Goal: Information Seeking & Learning: Compare options

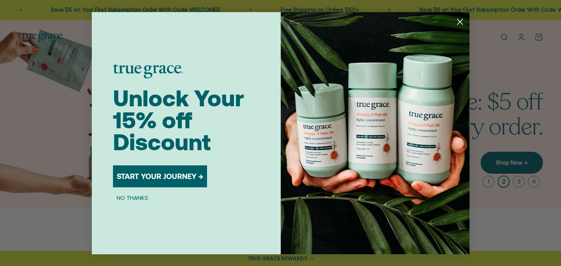
click at [459, 25] on circle "Close dialog" at bounding box center [459, 21] width 12 height 12
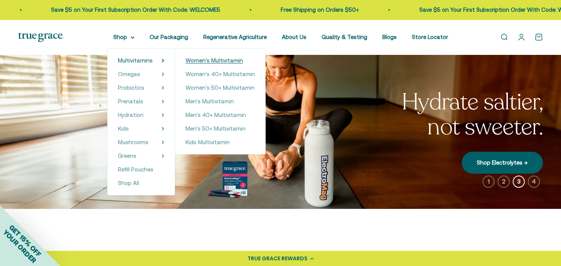
click at [212, 62] on span "Women's Multivitamin" at bounding box center [214, 60] width 57 height 6
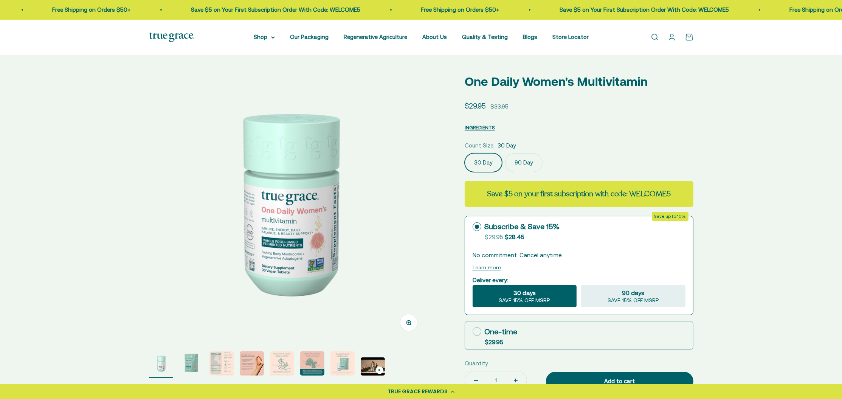
scroll to position [9, 0]
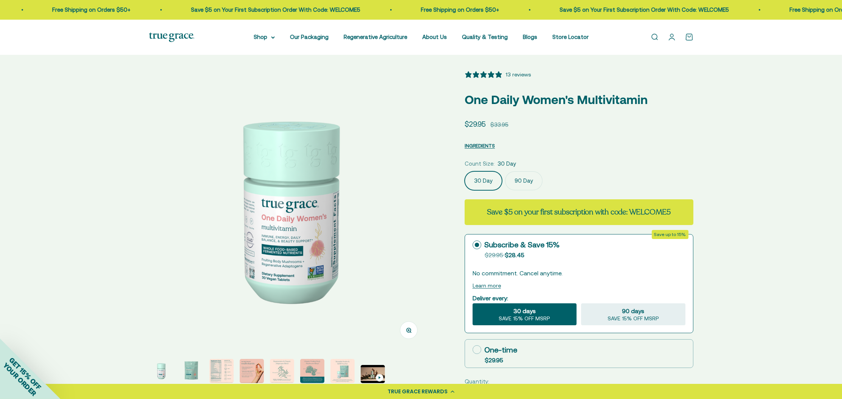
select select "3"
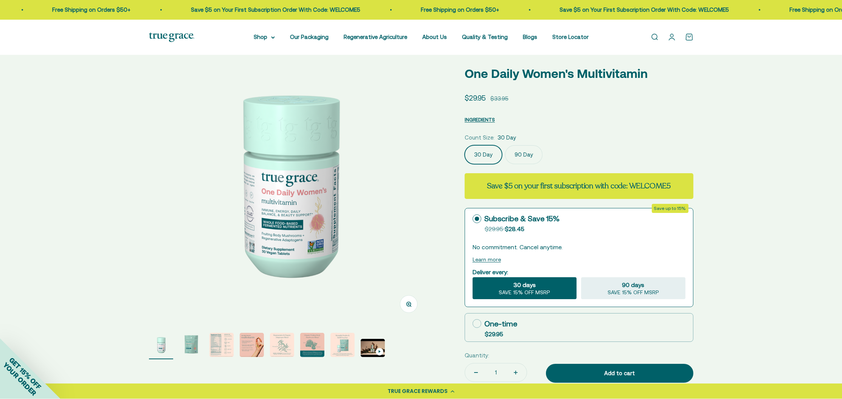
scroll to position [50, 0]
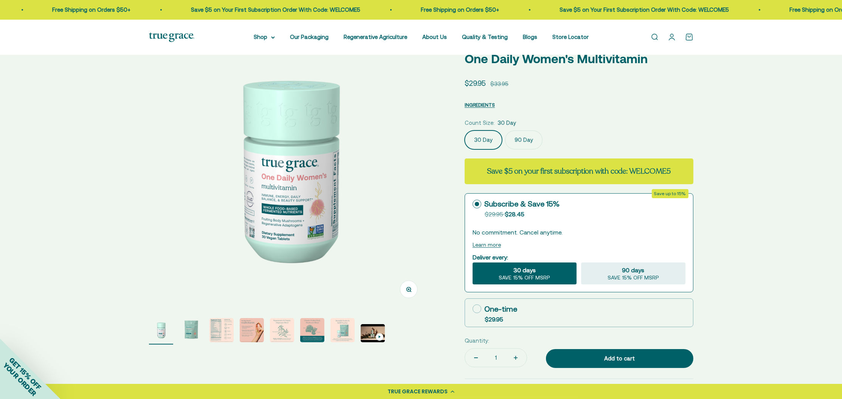
click at [226, 265] on img "Go to item 3" at bounding box center [221, 330] width 24 height 24
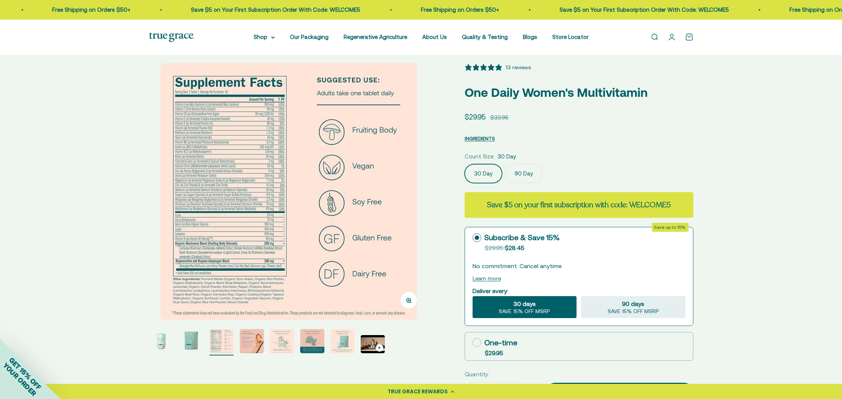
scroll to position [14, 0]
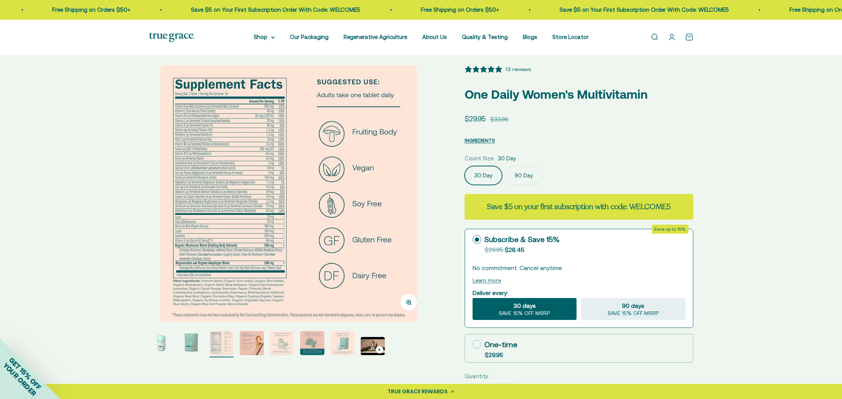
click at [160, 265] on img "Go to item 1" at bounding box center [161, 343] width 24 height 24
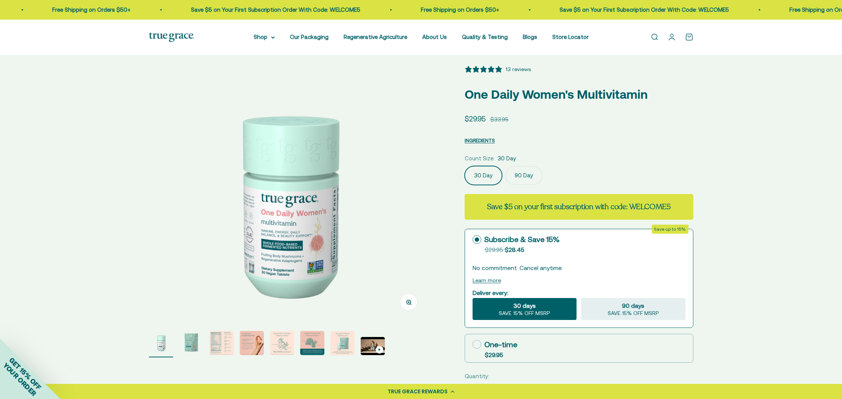
scroll to position [0, 0]
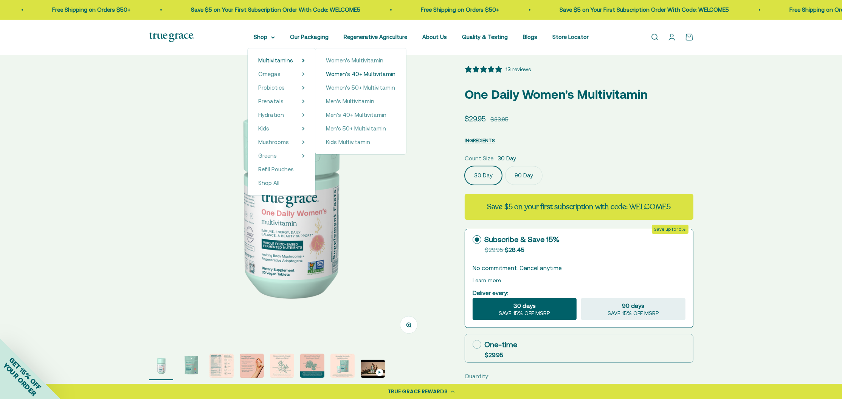
click at [360, 73] on span "Women's 40+ Multivitamin" at bounding box center [361, 74] width 70 height 6
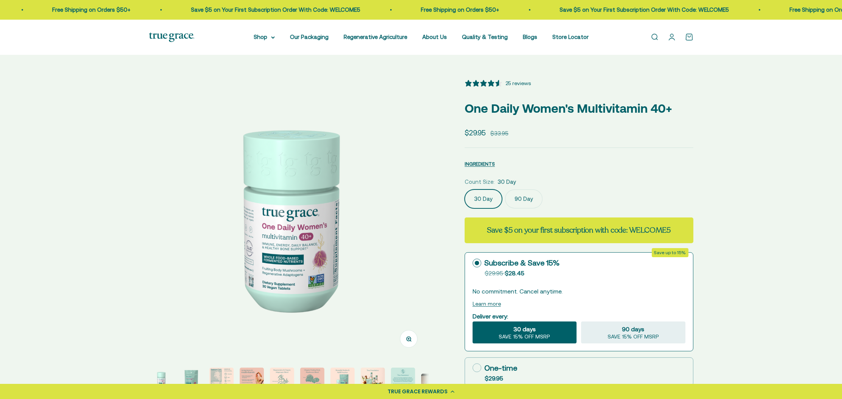
select select "3"
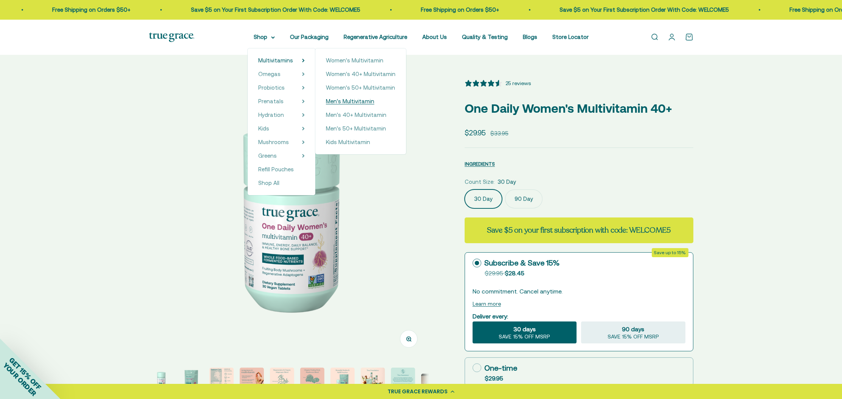
click at [350, 103] on span "Men's Multivitamin" at bounding box center [350, 101] width 48 height 6
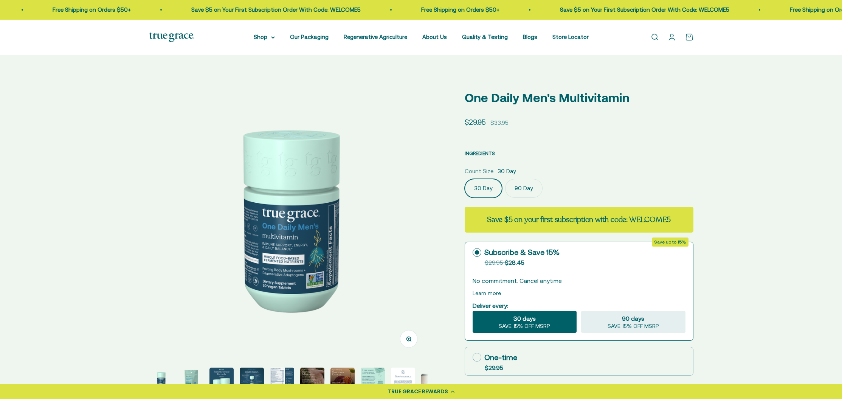
scroll to position [51, 0]
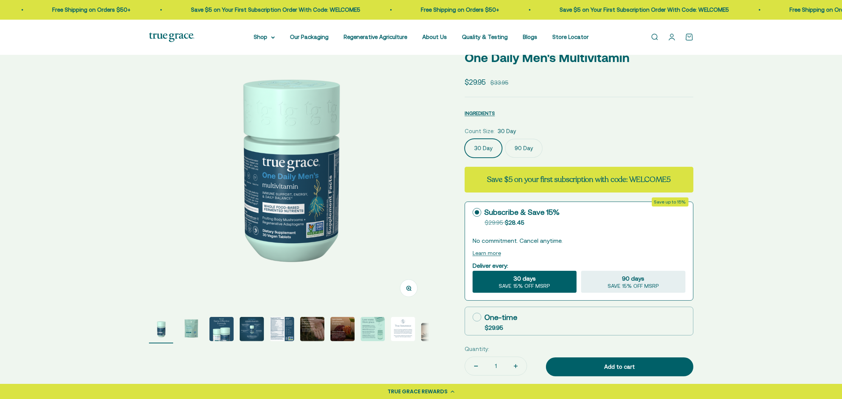
select select "3"
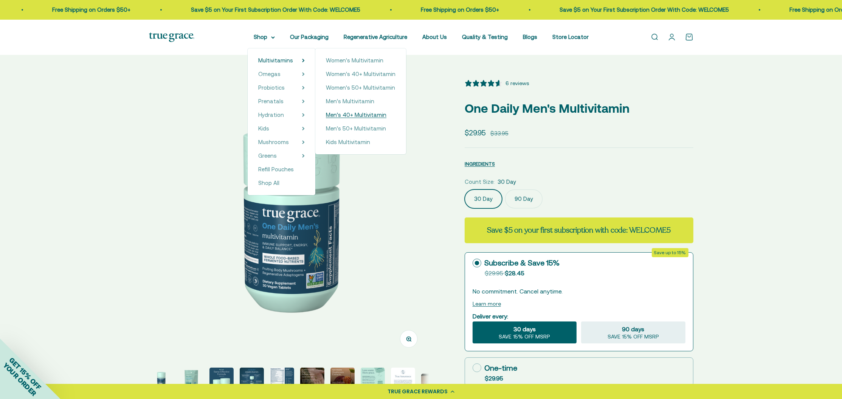
click at [342, 115] on span "Men's 40+ Multivitamin" at bounding box center [356, 114] width 60 height 6
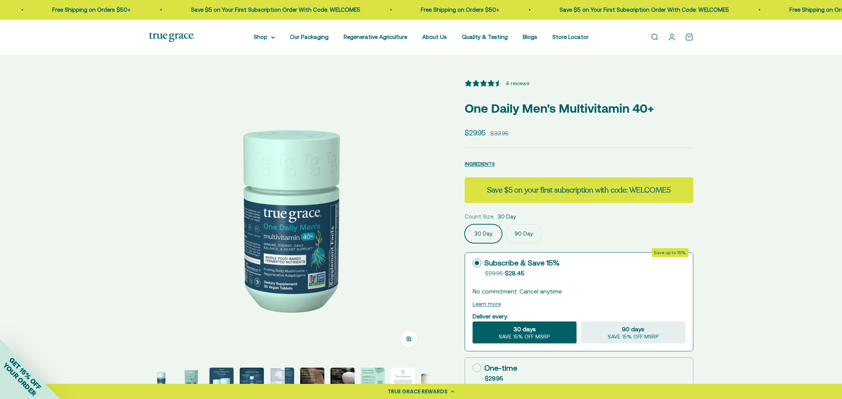
select select "3"
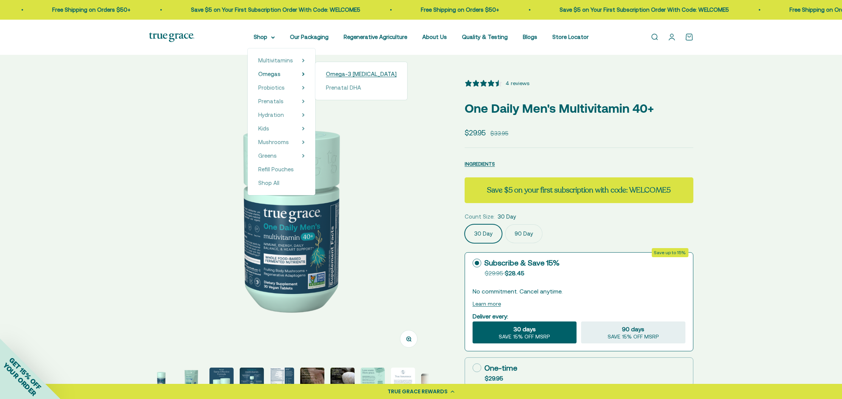
click at [342, 75] on span "Omega-3 [MEDICAL_DATA]" at bounding box center [361, 74] width 71 height 6
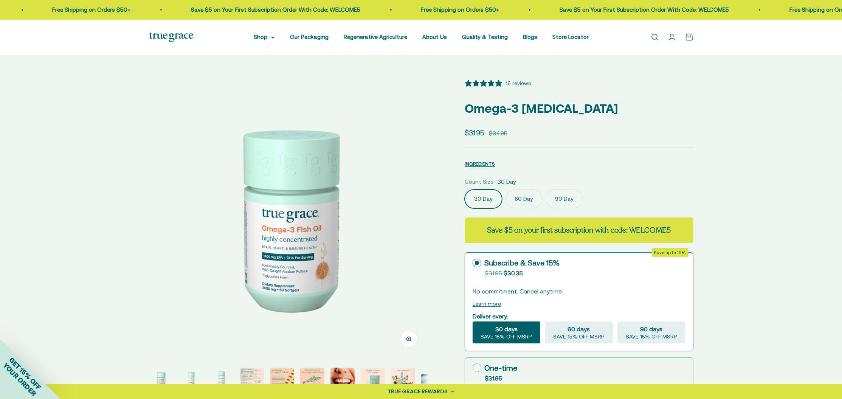
select select "3"
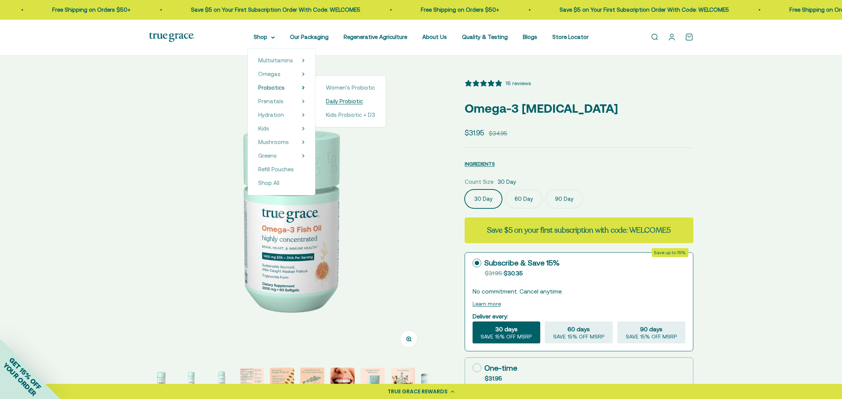
click at [345, 99] on span "Daily Probiotic" at bounding box center [344, 101] width 37 height 6
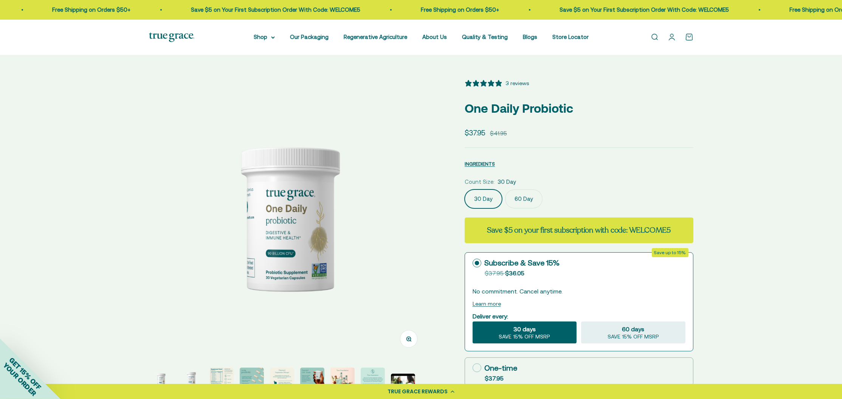
select select "3"
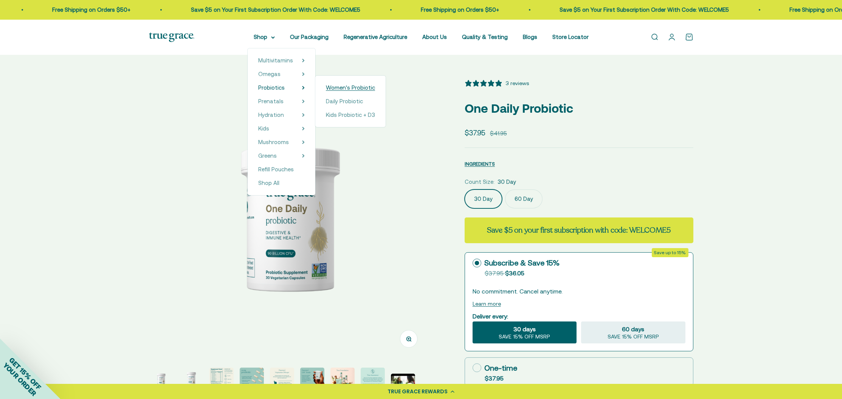
click at [331, 87] on span "Women's Probiotic" at bounding box center [350, 87] width 49 height 6
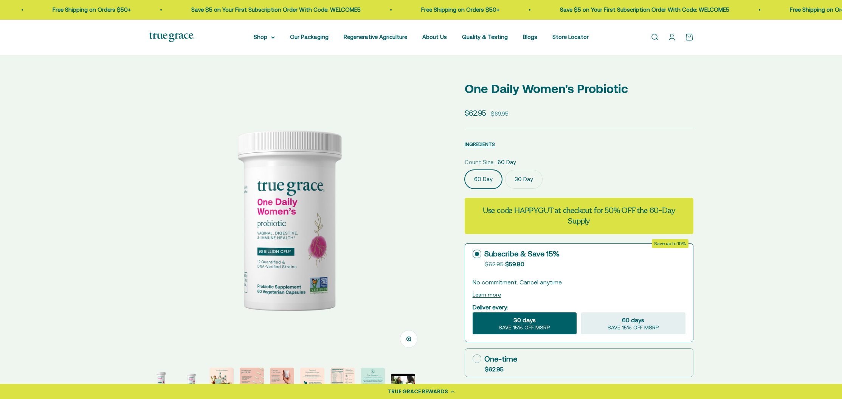
scroll to position [11, 0]
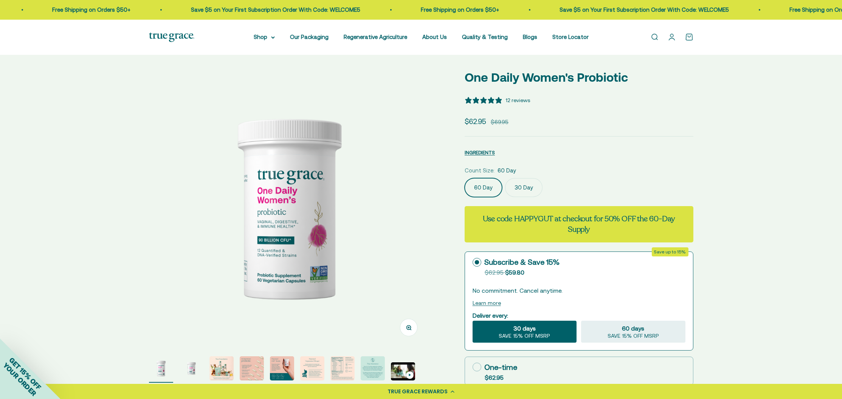
select select "3"
click at [522, 188] on label "30 Day" at bounding box center [523, 187] width 37 height 19
click at [464, 178] on input "30 Day" at bounding box center [464, 178] width 0 height 0
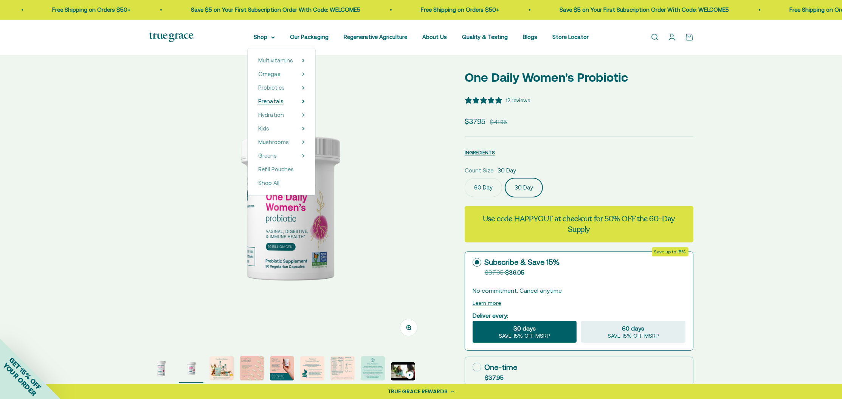
click at [302, 101] on icon at bounding box center [303, 101] width 3 height 4
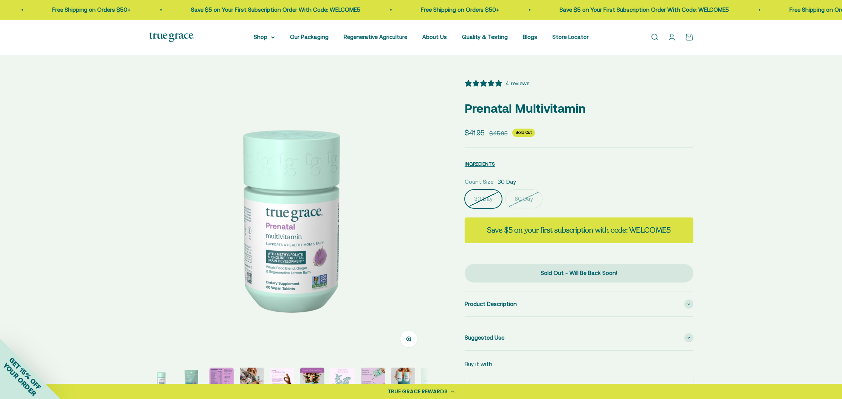
select select "3"
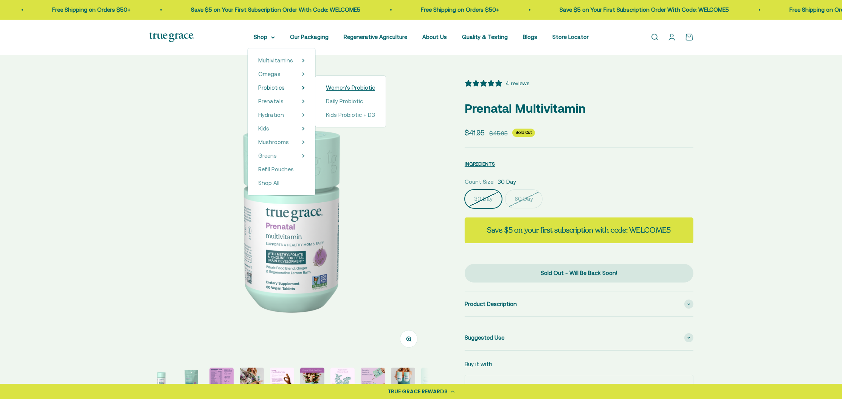
click at [333, 87] on span "Women's Probiotic" at bounding box center [350, 87] width 49 height 6
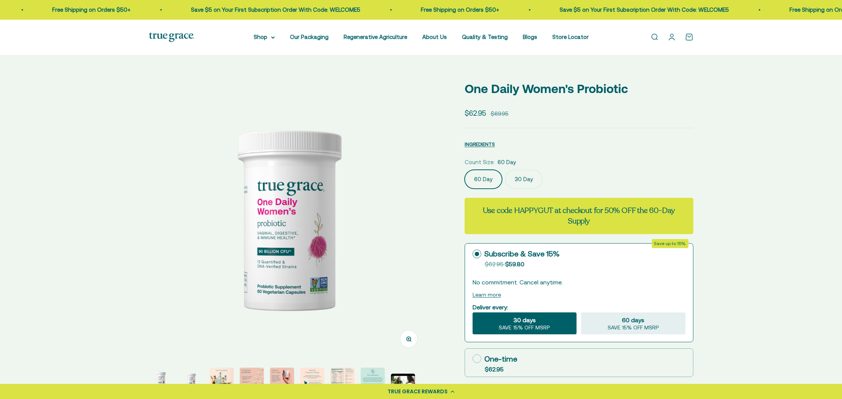
select select "3"
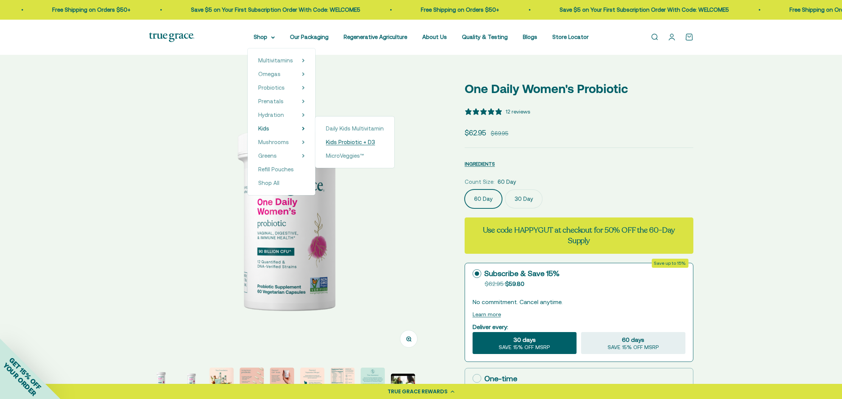
click at [337, 143] on span "Kids Probiotic + D3" at bounding box center [350, 142] width 49 height 6
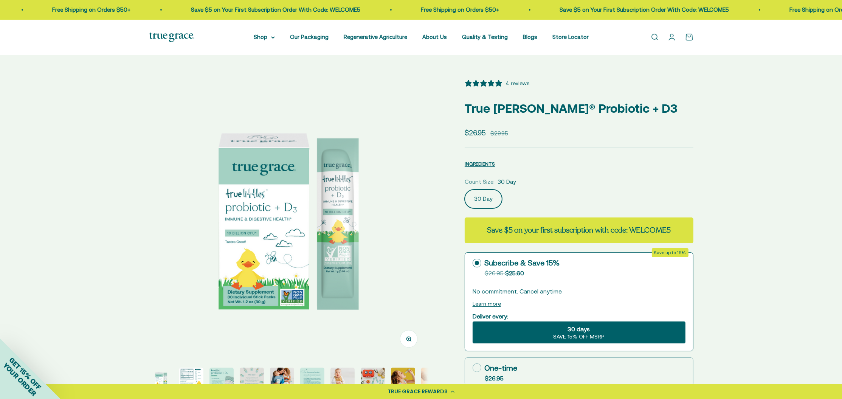
select select "3"
click at [271, 37] on icon at bounding box center [272, 38] width 3 height 2
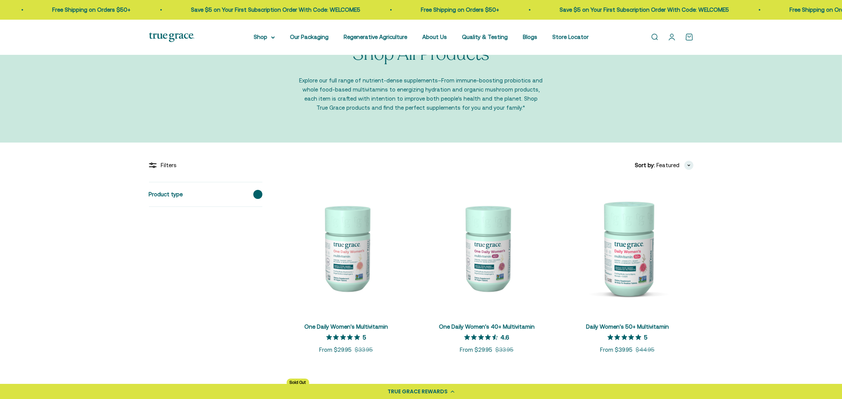
click at [248, 195] on div "Product type" at bounding box center [205, 194] width 113 height 24
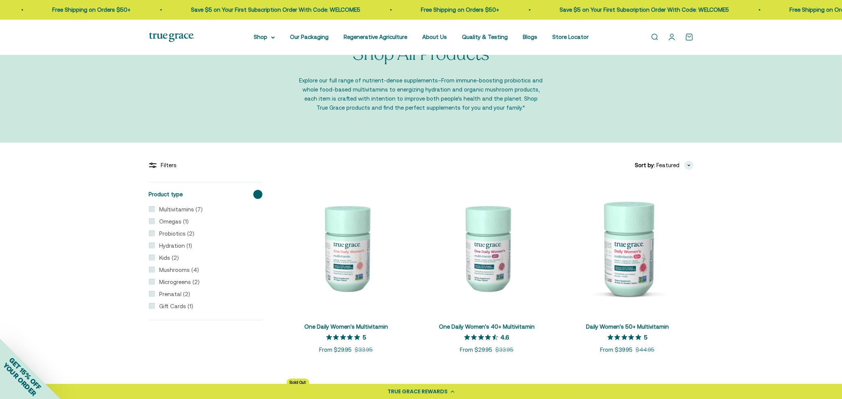
click at [184, 210] on label "Multivitamins (7)" at bounding box center [179, 209] width 48 height 9
click at [155, 210] on input "Multivitamins (7)" at bounding box center [152, 209] width 6 height 6
checkbox input "true"
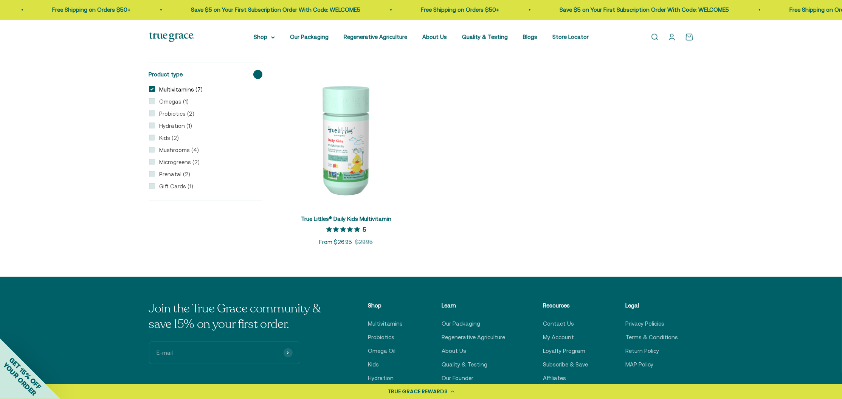
scroll to position [531, 0]
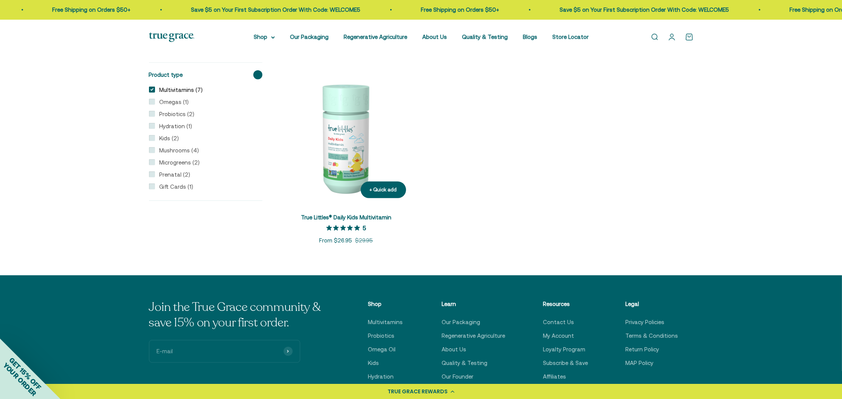
click at [337, 166] on img at bounding box center [346, 139] width 132 height 132
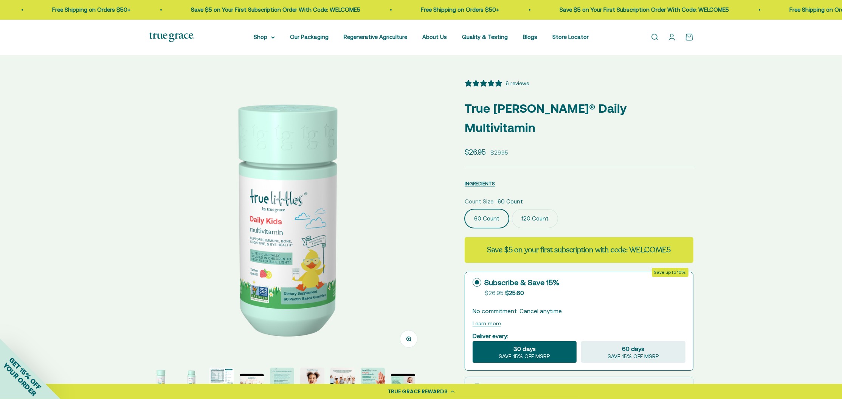
select select "3"
click at [543, 209] on label "120 Count" at bounding box center [535, 218] width 46 height 19
click at [464, 209] on input "120 Count" at bounding box center [464, 209] width 0 height 0
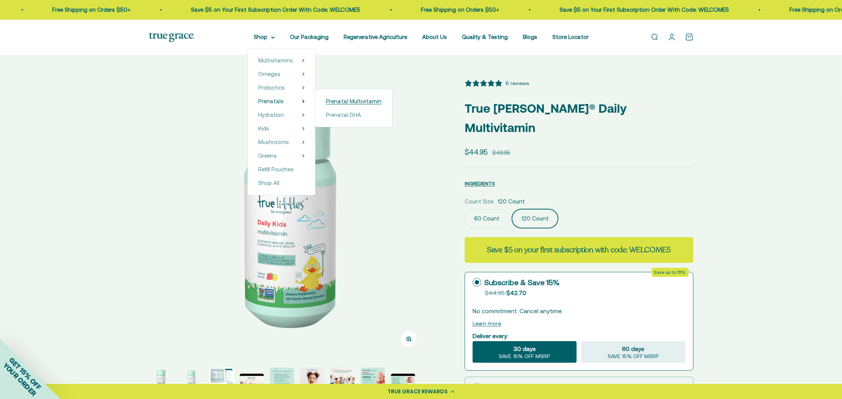
click at [336, 103] on span "Prenatal Multivitamin" at bounding box center [354, 101] width 56 height 6
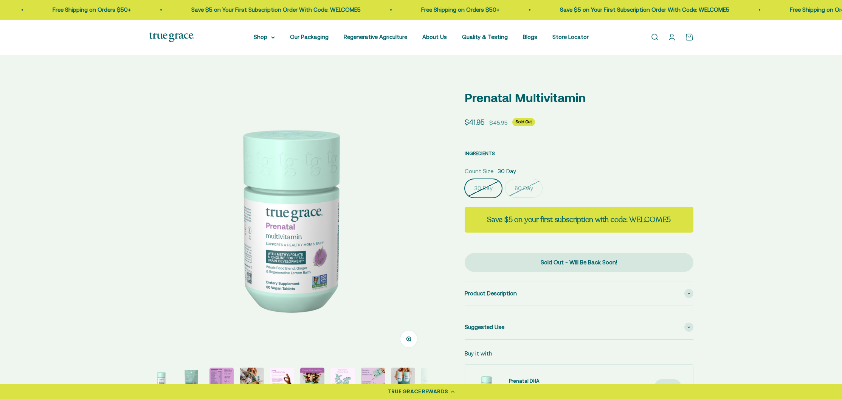
select select "3"
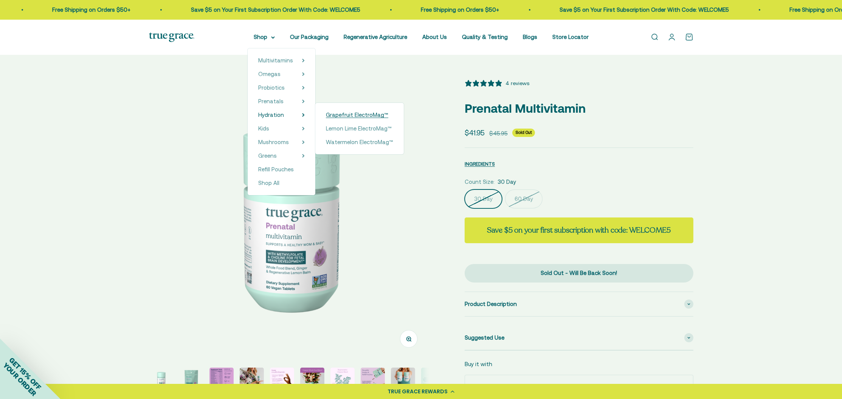
click at [340, 115] on span "Grapefruit ElectroMag™" at bounding box center [357, 114] width 62 height 6
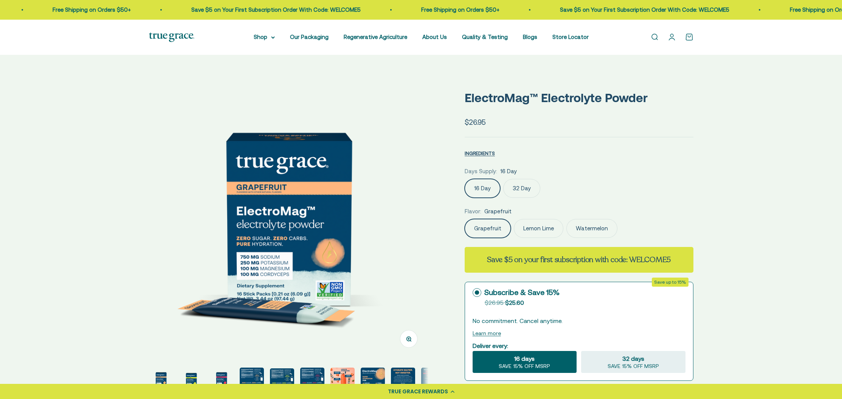
scroll to position [5, 0]
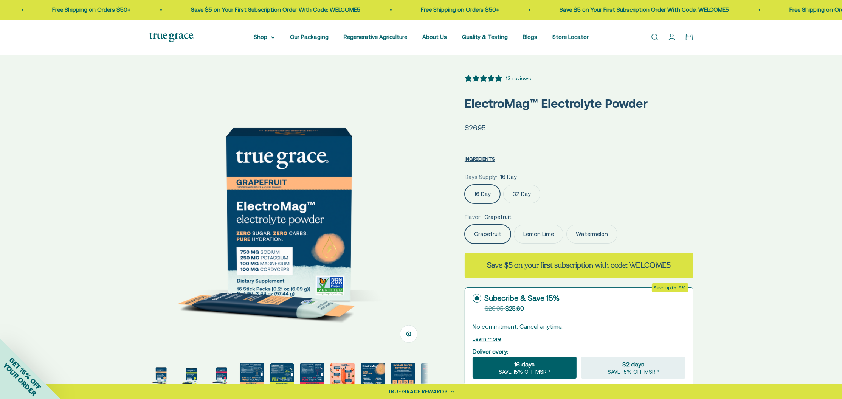
select select "3"
click at [538, 232] on label "Lemon Lime" at bounding box center [539, 233] width 50 height 19
click at [464, 224] on input "Lemon Lime" at bounding box center [464, 224] width 0 height 0
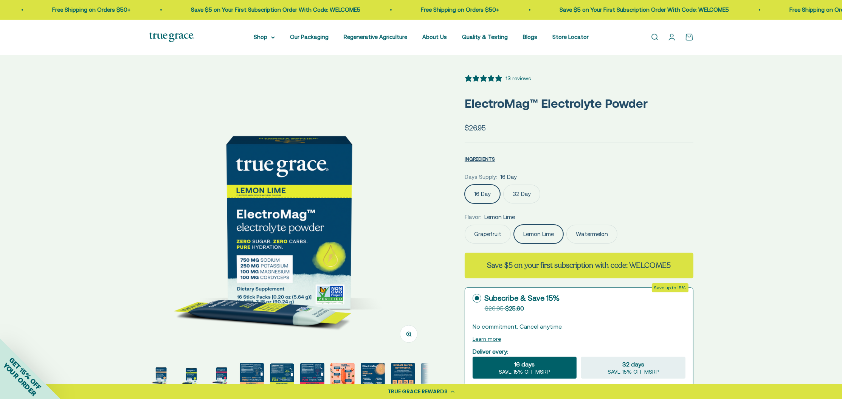
click at [582, 232] on label "Watermelon" at bounding box center [591, 233] width 51 height 19
click at [464, 224] on input "Watermelon" at bounding box center [464, 224] width 0 height 0
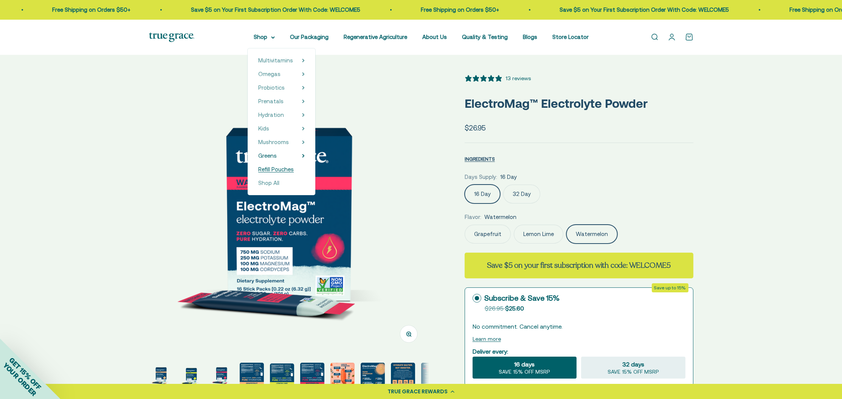
click at [277, 170] on span "Refill Pouches" at bounding box center [276, 169] width 36 height 6
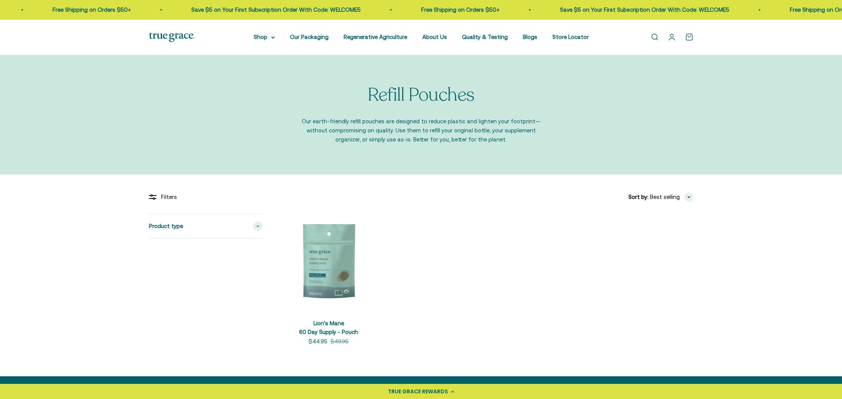
scroll to position [82, 0]
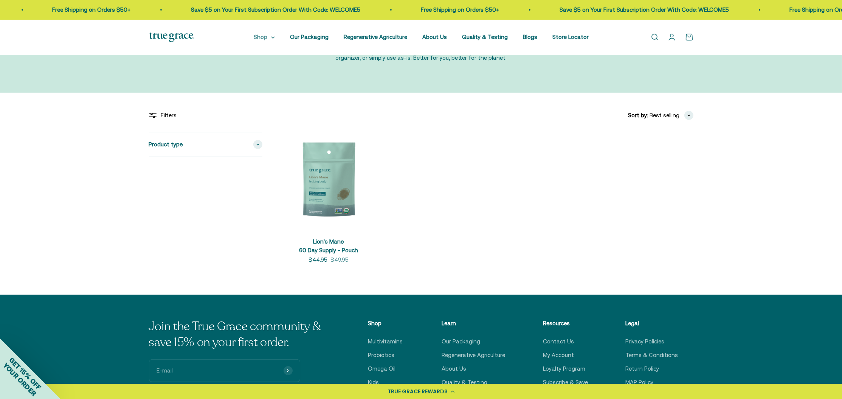
click at [271, 37] on icon at bounding box center [273, 37] width 4 height 3
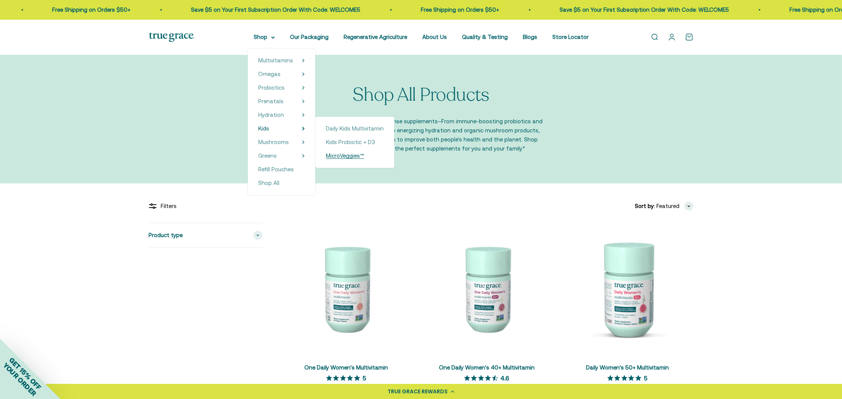
click at [334, 154] on span "MicroVeggies™" at bounding box center [345, 155] width 38 height 6
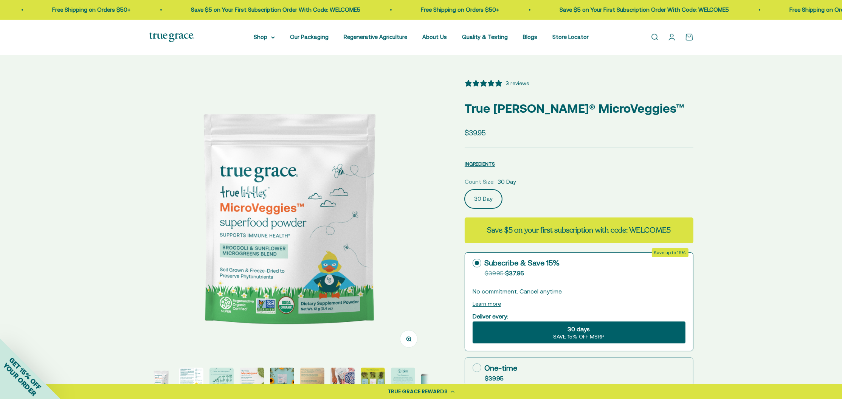
select select "3"
